Goal: Information Seeking & Learning: Learn about a topic

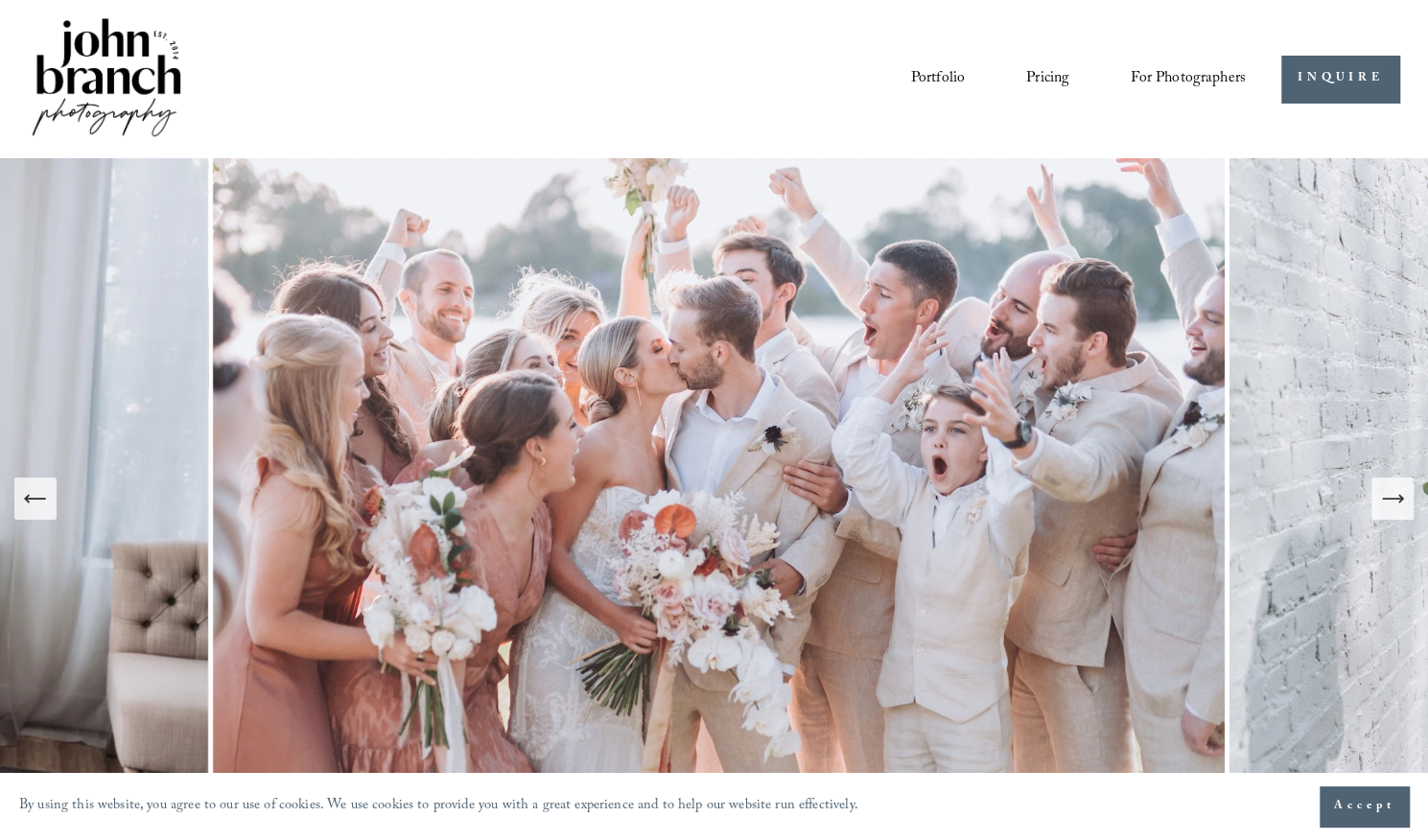
click at [934, 70] on link "Portfolio" at bounding box center [937, 78] width 53 height 33
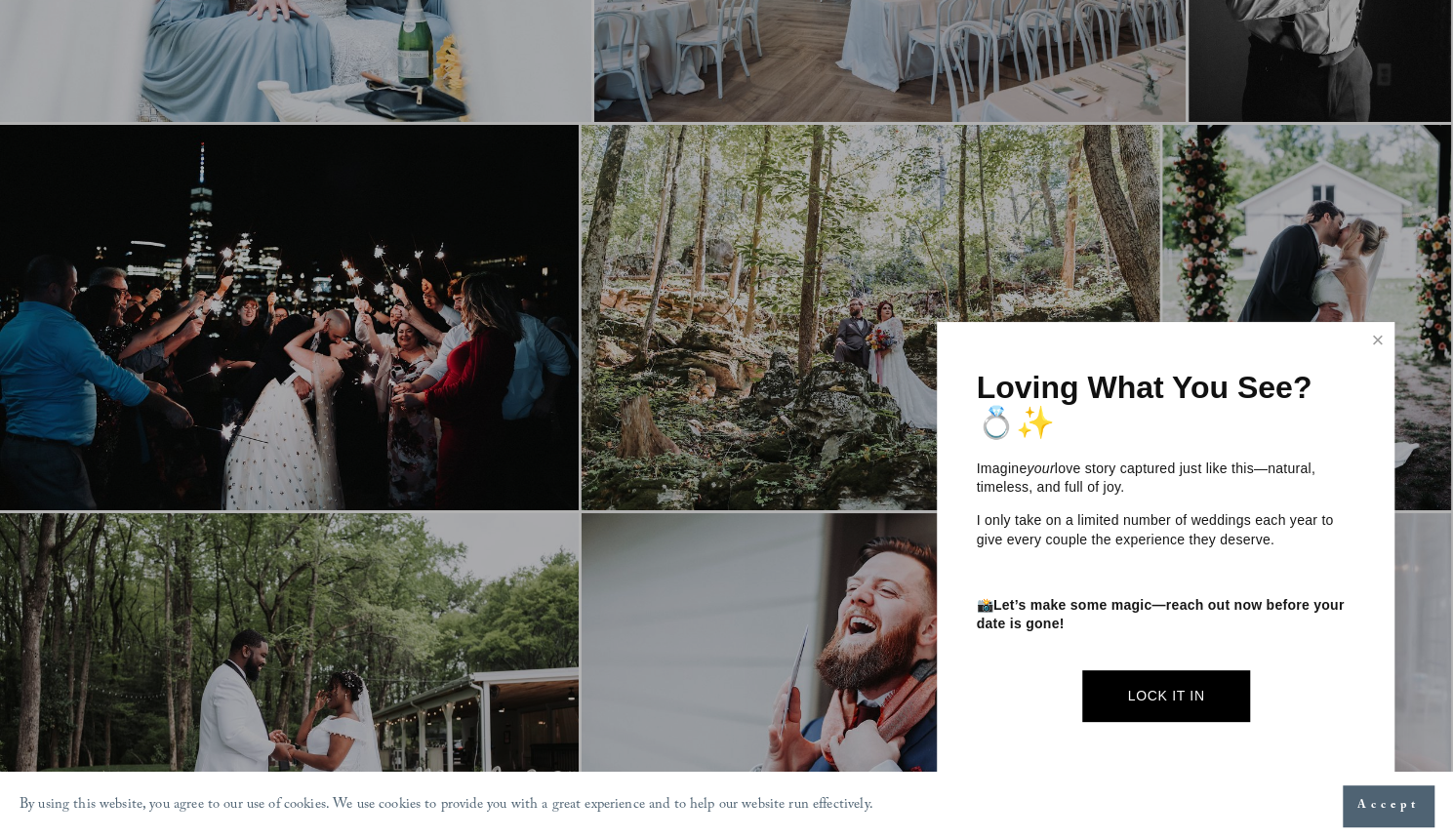
scroll to position [4172, 0]
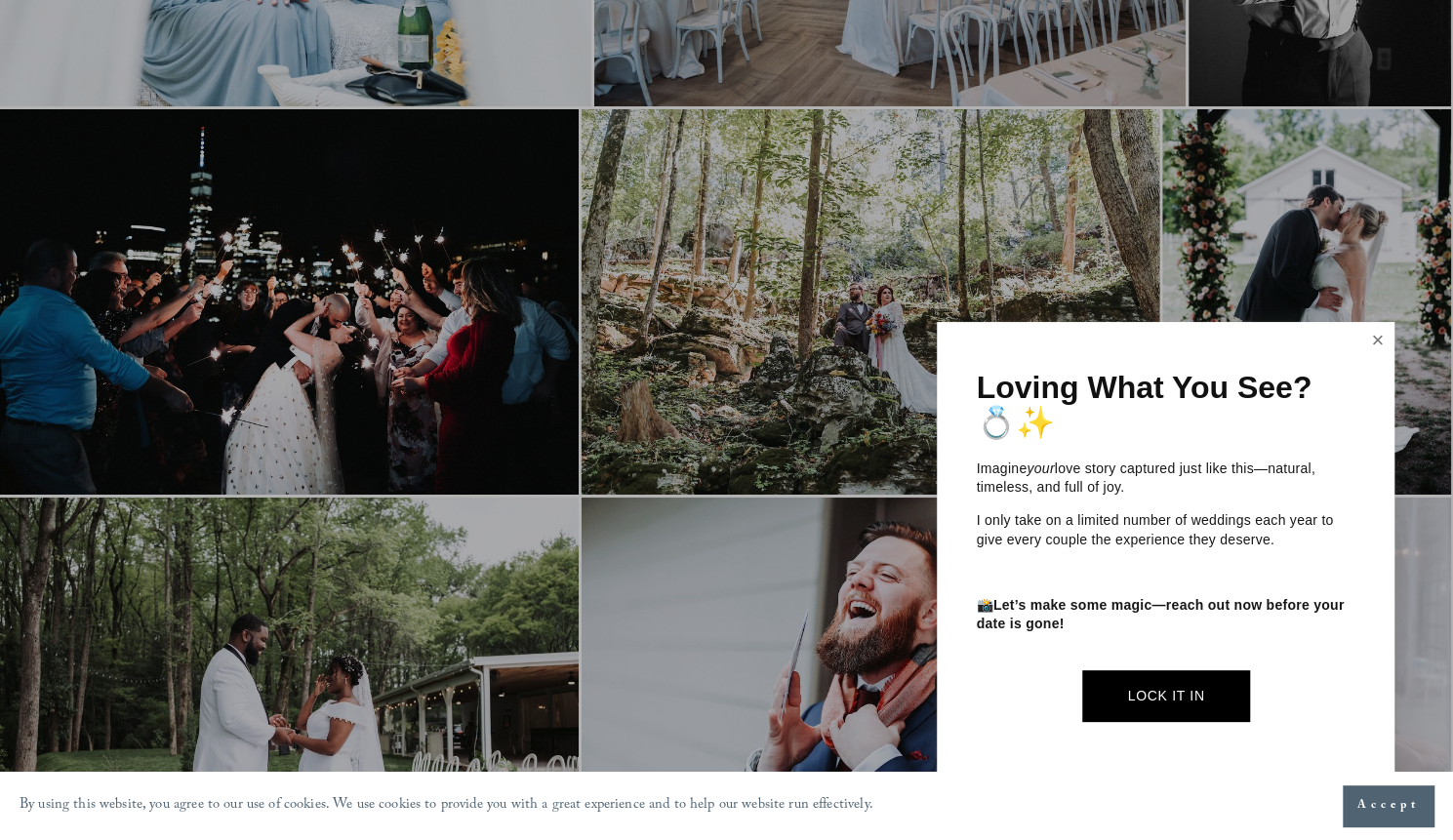
click at [1378, 349] on link "Close" at bounding box center [1378, 341] width 30 height 32
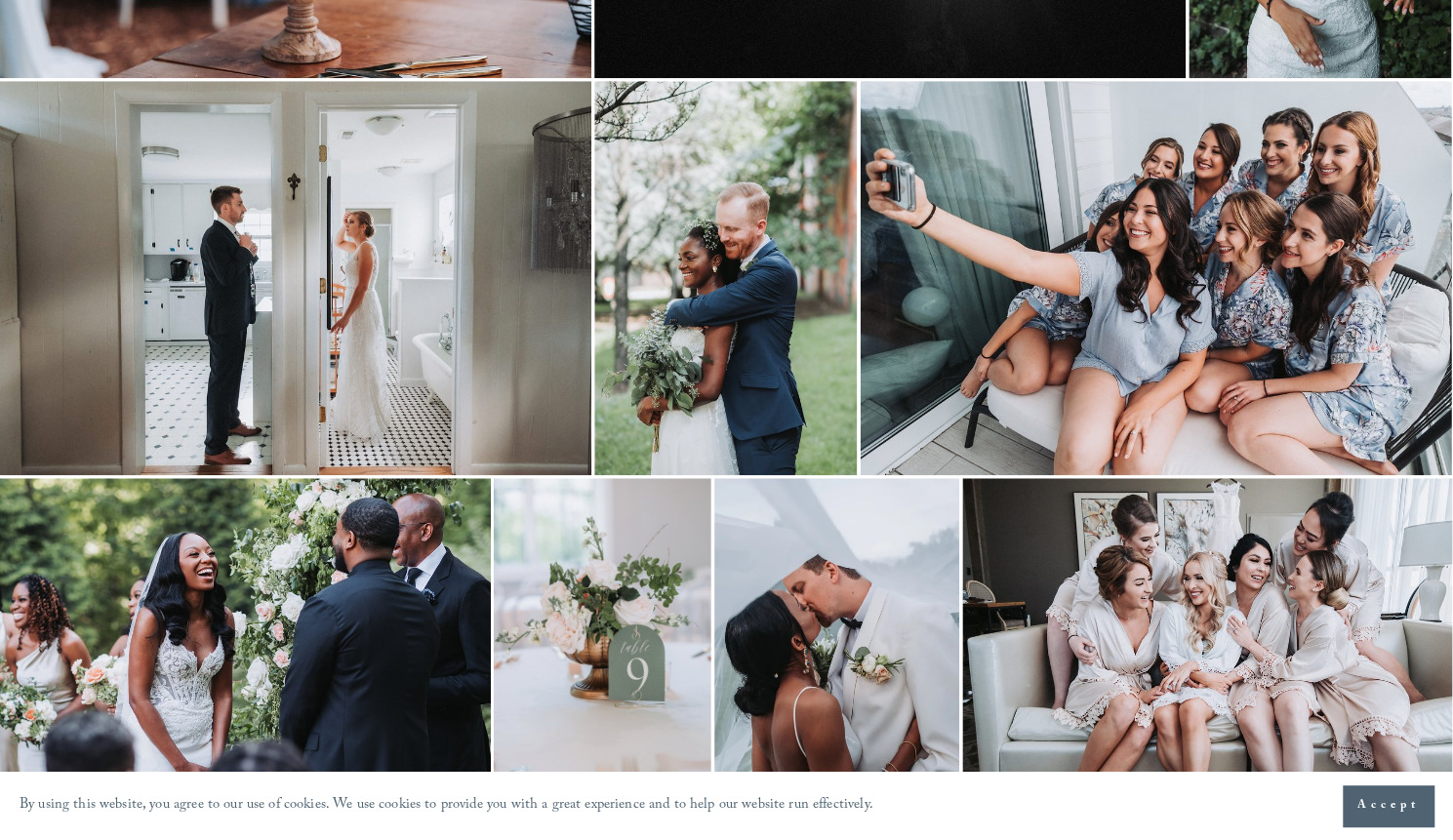
scroll to position [0, 0]
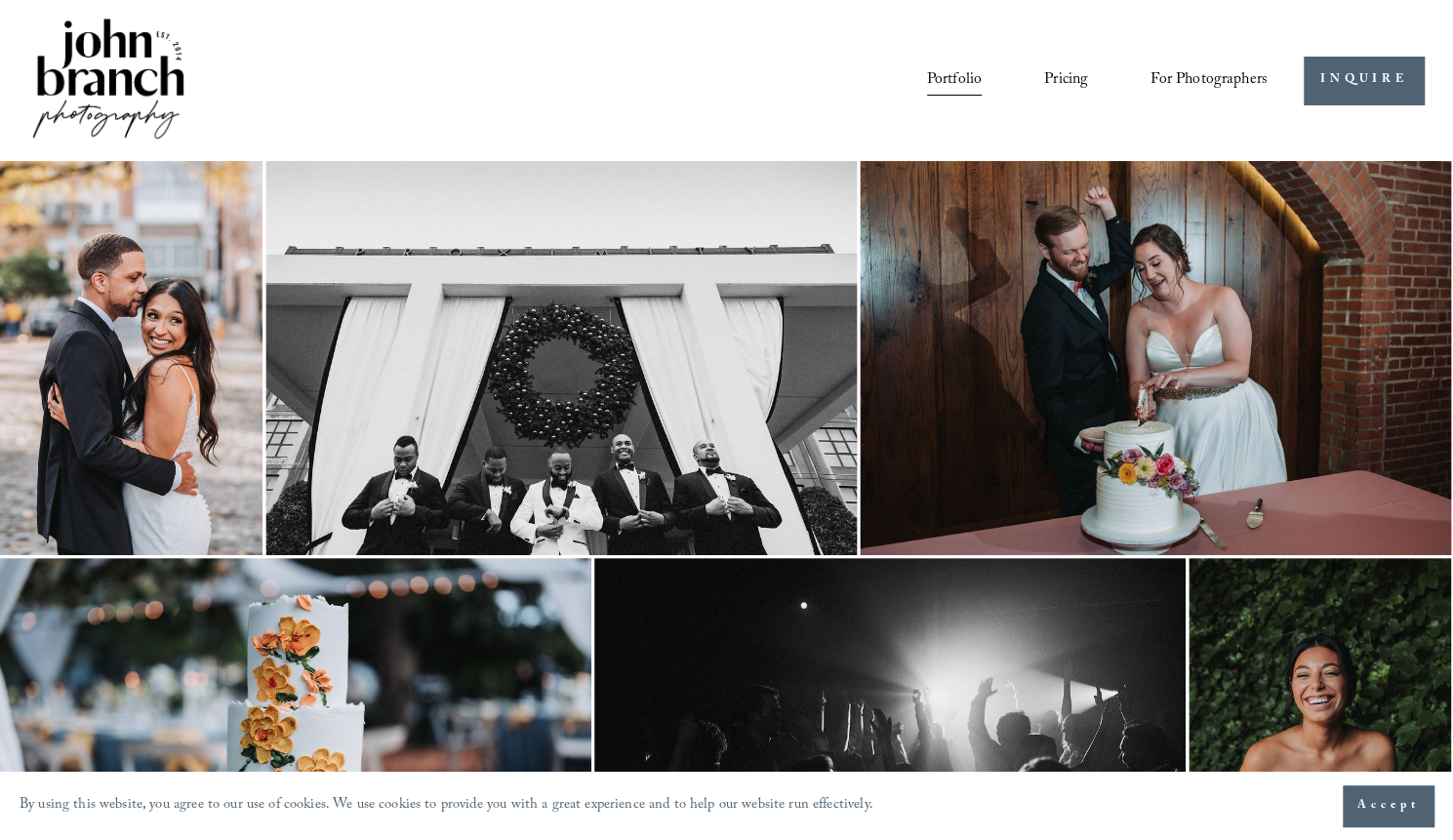
click at [1064, 90] on link "Pricing" at bounding box center [1066, 80] width 44 height 33
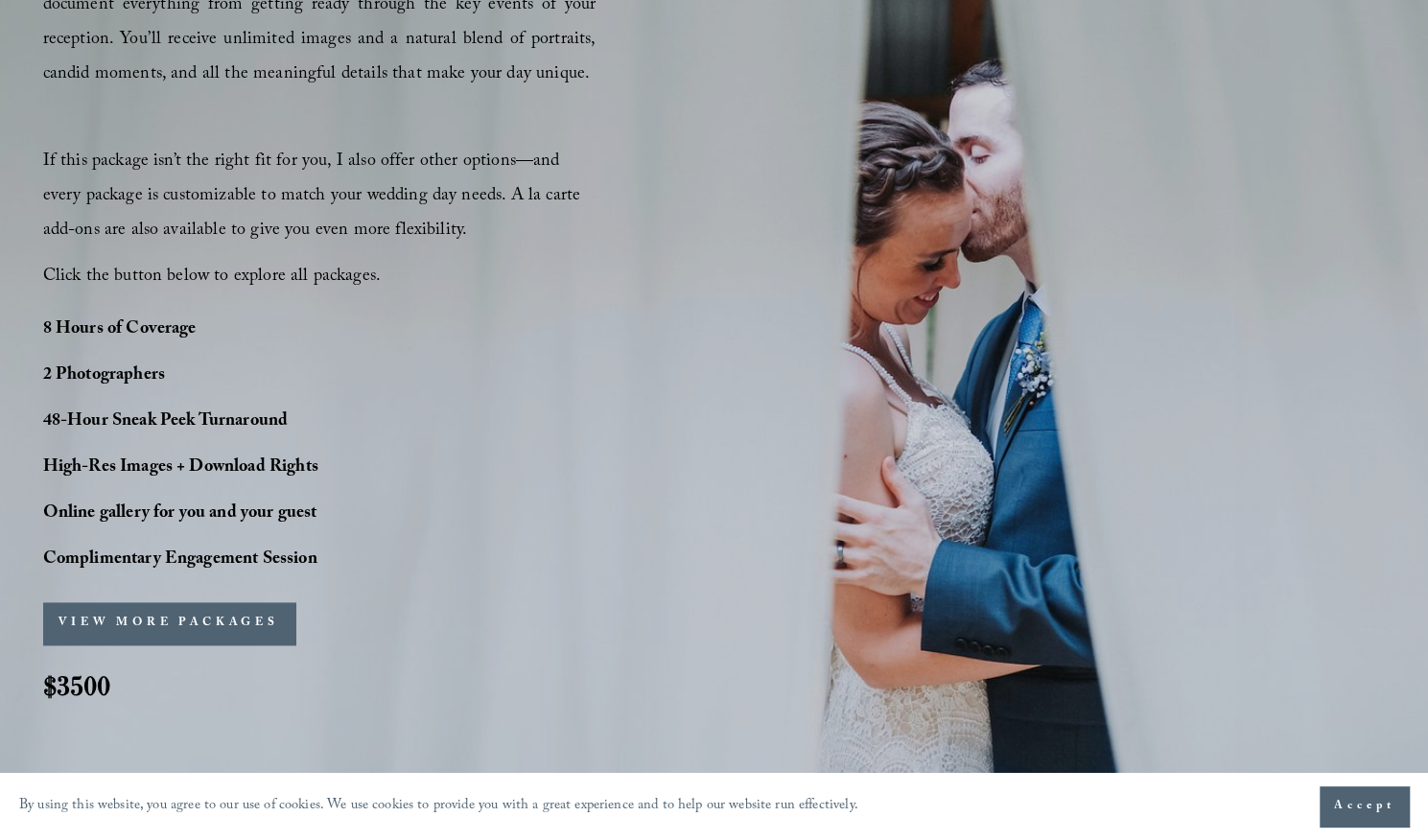
scroll to position [1902, 0]
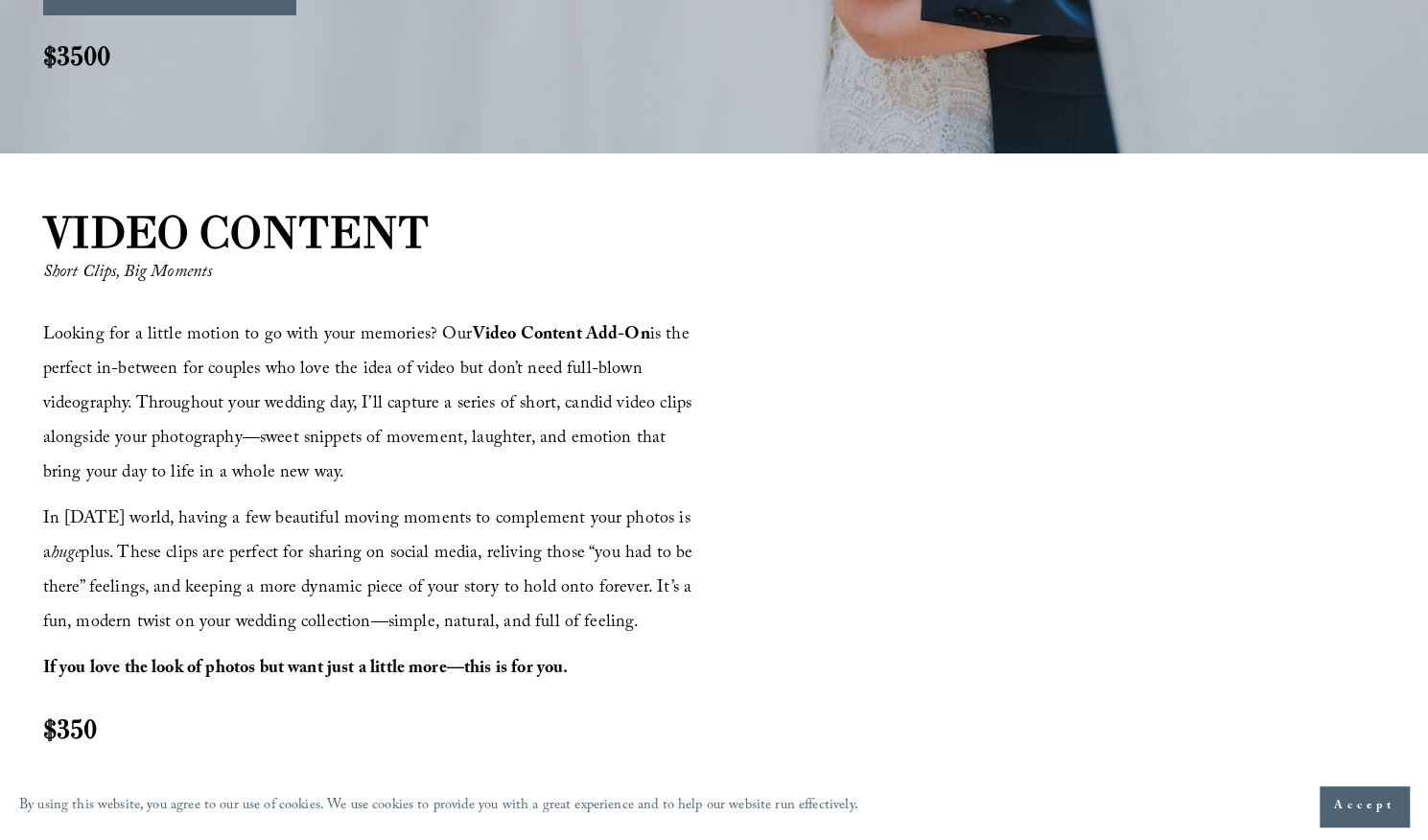
drag, startPoint x: 1442, startPoint y: 55, endPoint x: 1442, endPoint y: 353, distance: 298.0
click at [1427, 353] on html "By using this website, you agree to our use of cookies. We use cookies to provi…" at bounding box center [714, 661] width 1428 height 5125
